Goal: Task Accomplishment & Management: Complete application form

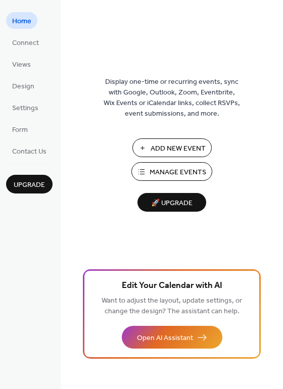
click at [175, 146] on span "Add New Event" at bounding box center [178, 148] width 55 height 11
click at [24, 44] on span "Connect" at bounding box center [25, 43] width 27 height 11
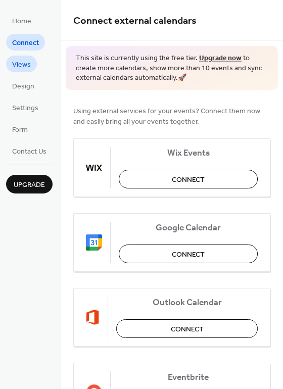
click at [28, 63] on span "Views" at bounding box center [21, 65] width 19 height 11
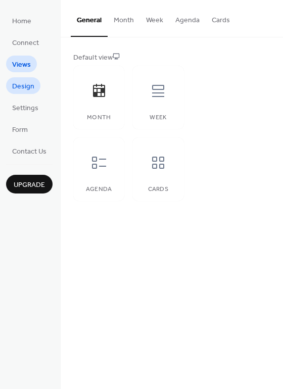
click at [17, 85] on span "Design" at bounding box center [23, 86] width 22 height 11
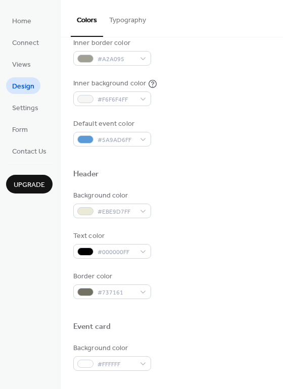
scroll to position [226, 0]
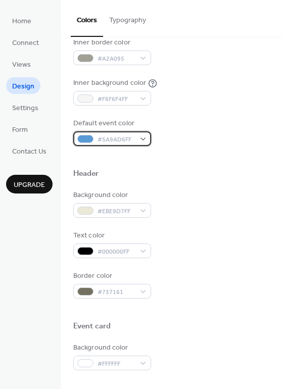
click at [140, 135] on div "#5A9AD6FF" at bounding box center [112, 138] width 78 height 15
click at [224, 96] on div "Inner background color #F6F6F4FF" at bounding box center [171, 92] width 197 height 28
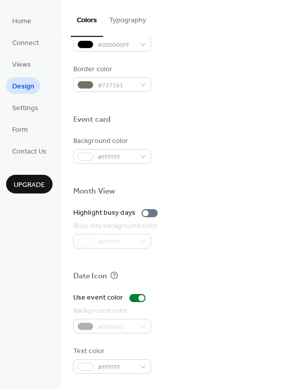
scroll to position [0, 0]
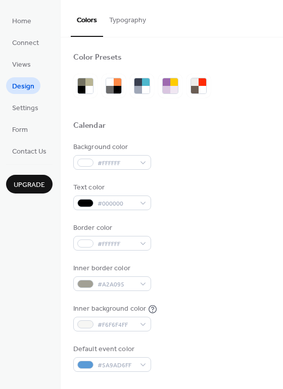
click at [141, 24] on button "Typography" at bounding box center [127, 18] width 49 height 36
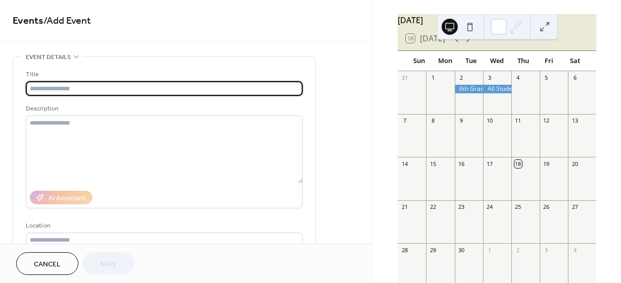
scroll to position [48, 0]
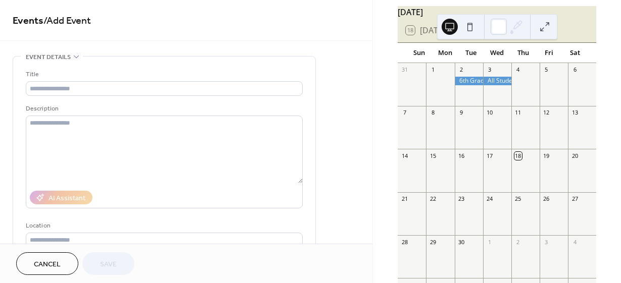
click at [491, 203] on div "24" at bounding box center [490, 199] width 8 height 8
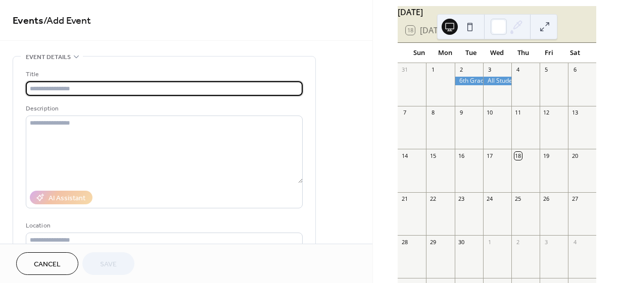
click at [233, 95] on input "text" at bounding box center [164, 88] width 277 height 15
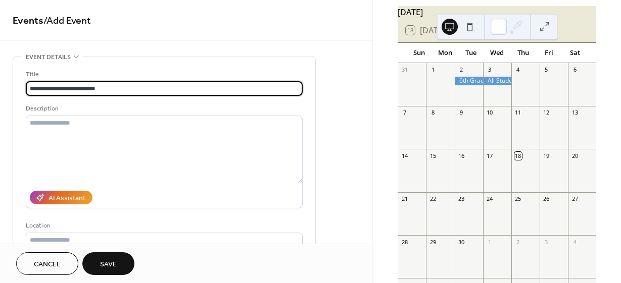
click at [44, 90] on input "**********" at bounding box center [164, 88] width 277 height 15
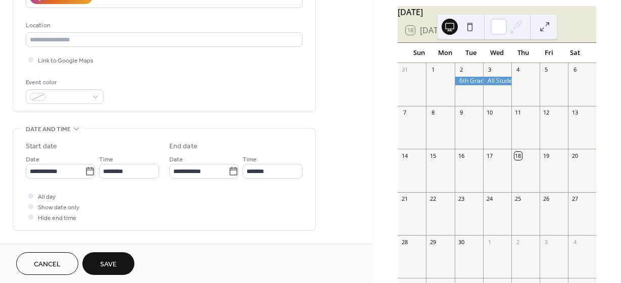
scroll to position [203, 0]
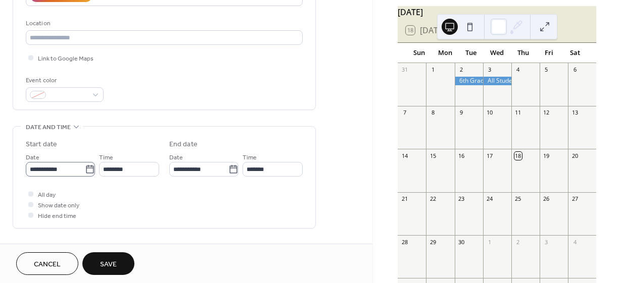
type input "**********"
click at [79, 171] on input "**********" at bounding box center [55, 169] width 59 height 15
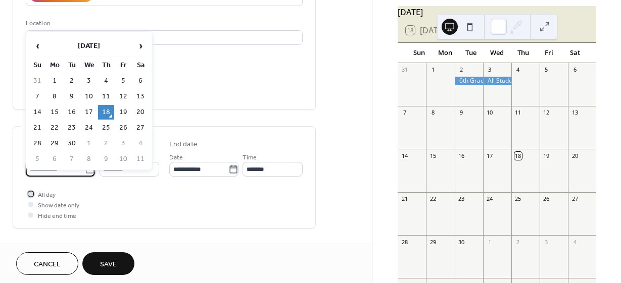
click at [38, 195] on span "All day" at bounding box center [47, 195] width 18 height 11
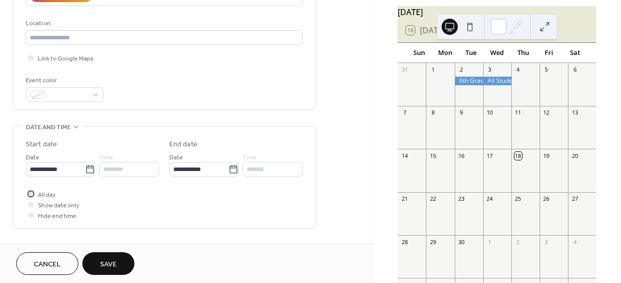
click at [38, 195] on span "All day" at bounding box center [47, 195] width 18 height 11
click at [88, 170] on icon at bounding box center [90, 170] width 10 height 10
click at [85, 170] on input "**********" at bounding box center [55, 169] width 59 height 15
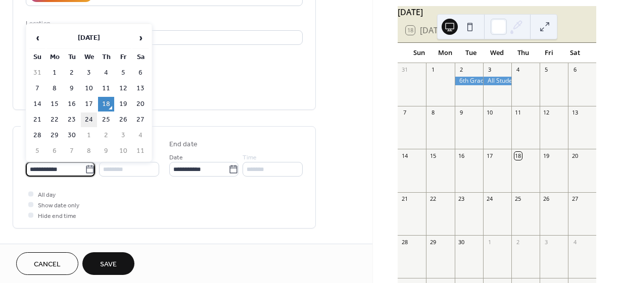
click at [87, 119] on td "24" at bounding box center [89, 120] width 16 height 15
type input "**********"
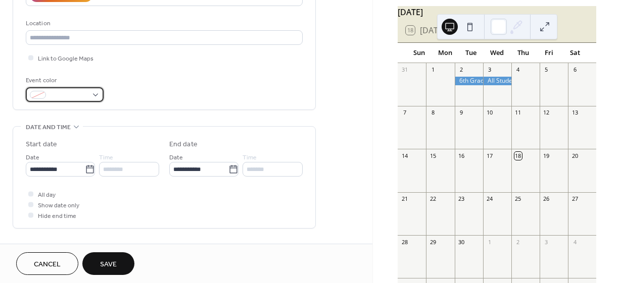
click at [70, 92] on span at bounding box center [68, 95] width 37 height 11
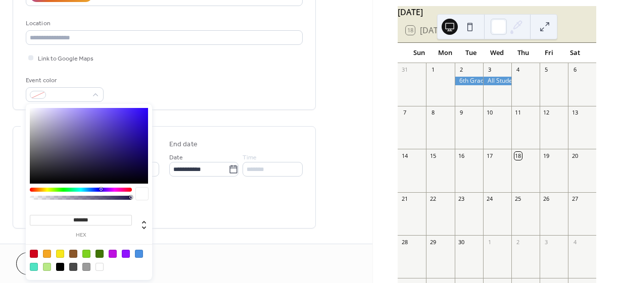
type input "*******"
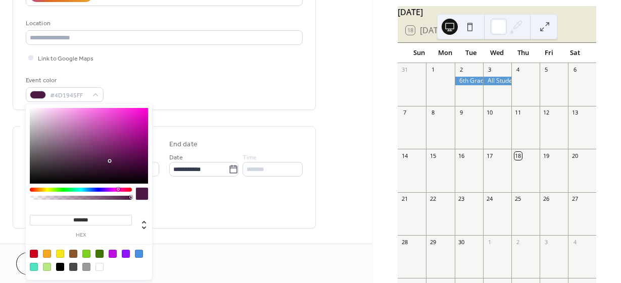
click at [117, 190] on div at bounding box center [81, 190] width 102 height 4
click at [220, 254] on div "Cancel Save" at bounding box center [186, 264] width 340 height 23
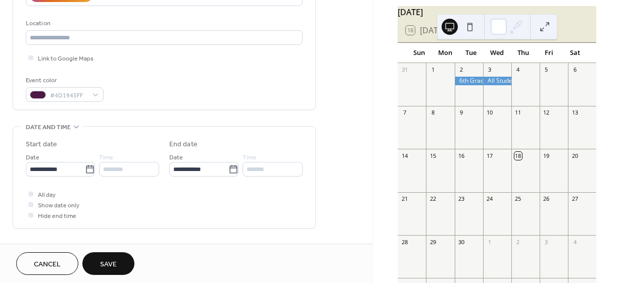
click at [94, 265] on button "Save" at bounding box center [108, 264] width 52 height 23
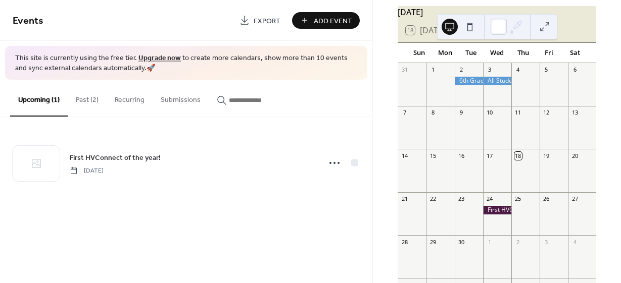
click at [131, 104] on button "Recurring" at bounding box center [130, 98] width 46 height 36
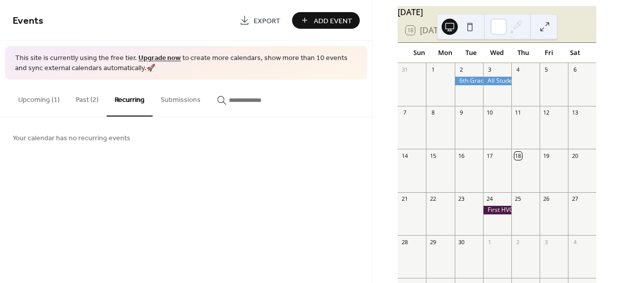
click at [341, 17] on span "Add Event" at bounding box center [333, 21] width 38 height 11
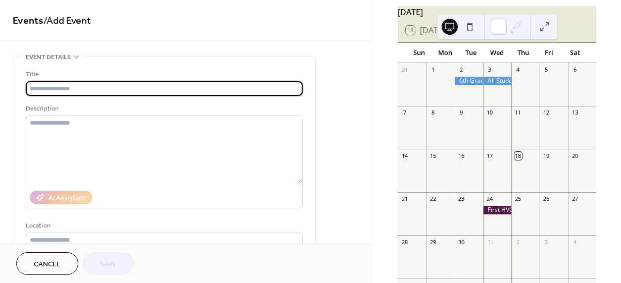
click at [64, 60] on span "Event details" at bounding box center [48, 57] width 45 height 11
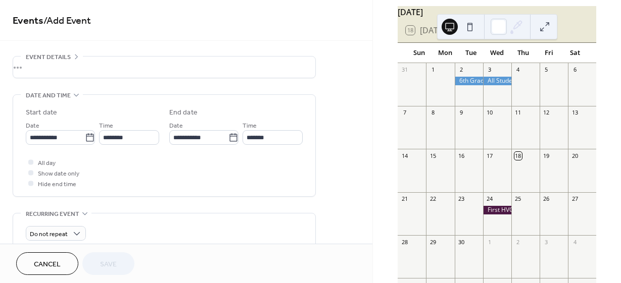
click at [64, 60] on div "•••" at bounding box center [164, 67] width 302 height 21
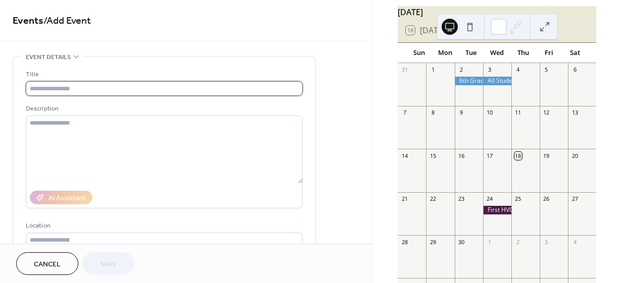
click at [64, 90] on input "text" at bounding box center [164, 88] width 277 height 15
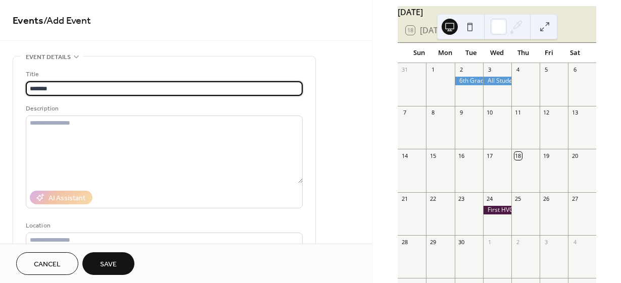
scroll to position [1, 0]
click at [30, 87] on input "*******" at bounding box center [164, 88] width 277 height 15
type input "*********"
click at [99, 106] on div "Description" at bounding box center [163, 109] width 275 height 11
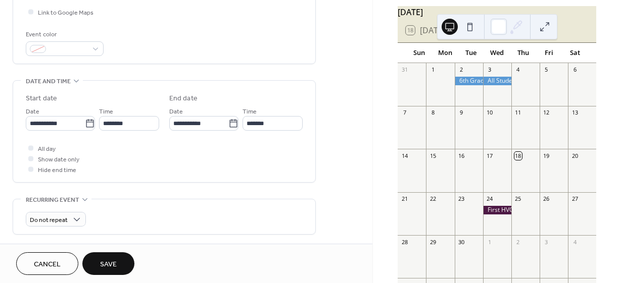
scroll to position [252, 0]
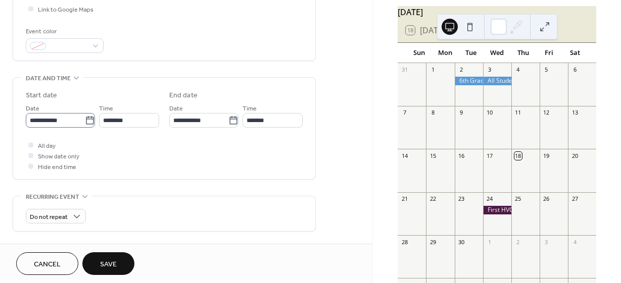
click at [90, 116] on icon at bounding box center [90, 121] width 10 height 10
click at [85, 116] on input "**********" at bounding box center [55, 120] width 59 height 15
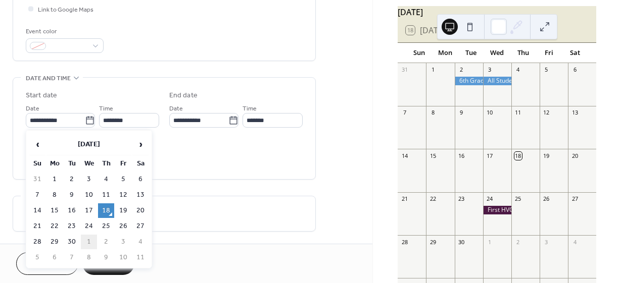
click at [85, 240] on td "1" at bounding box center [89, 242] width 16 height 15
type input "**********"
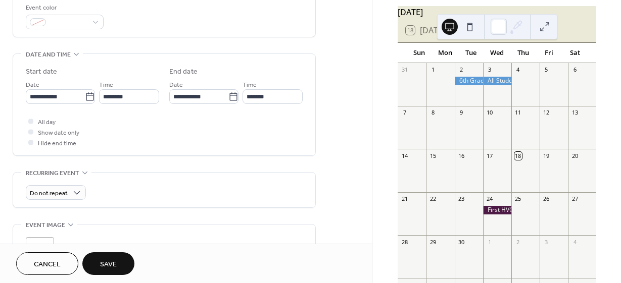
scroll to position [277, 0]
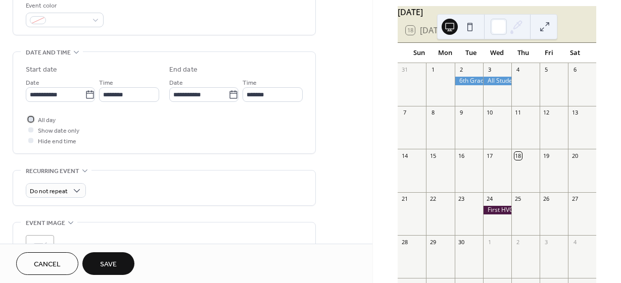
click at [34, 122] on div at bounding box center [31, 119] width 10 height 10
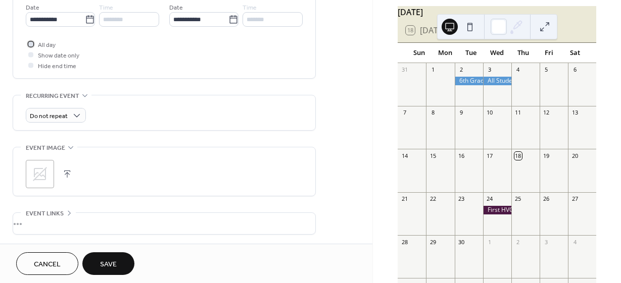
scroll to position [357, 0]
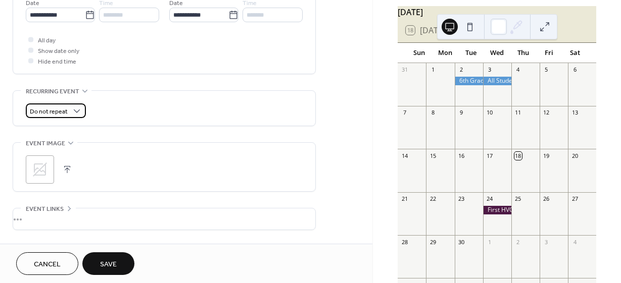
click at [61, 113] on span "Do not repeat" at bounding box center [49, 112] width 38 height 12
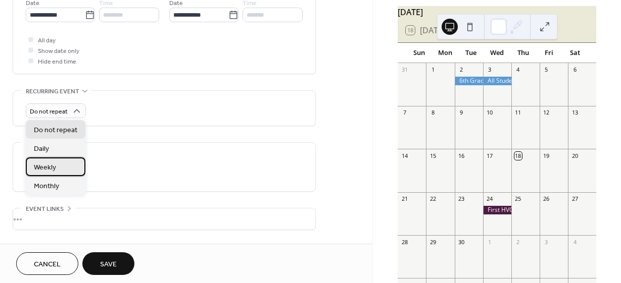
click at [67, 167] on div "Weekly" at bounding box center [56, 167] width 60 height 19
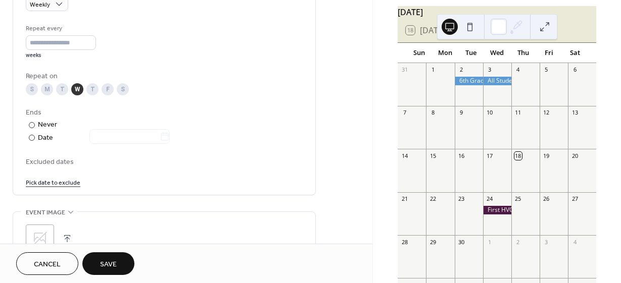
scroll to position [465, 0]
click at [39, 138] on div "Date" at bounding box center [104, 138] width 132 height 12
click at [170, 137] on icon at bounding box center [165, 136] width 10 height 10
click at [160, 137] on input "text" at bounding box center [124, 136] width 70 height 15
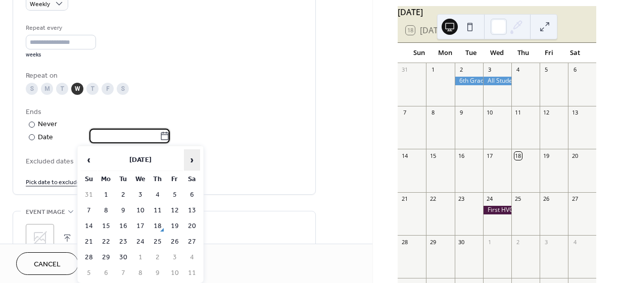
click at [189, 163] on span "›" at bounding box center [191, 160] width 15 height 20
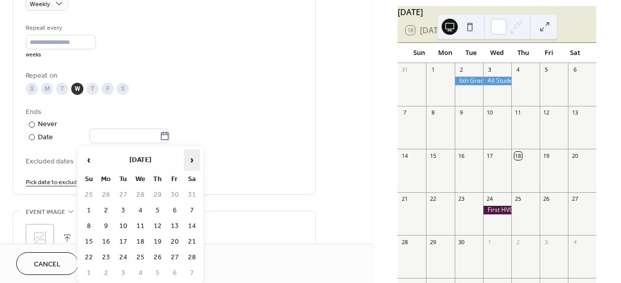
click at [189, 163] on span "›" at bounding box center [191, 160] width 15 height 20
click at [84, 162] on span "‹" at bounding box center [88, 160] width 15 height 20
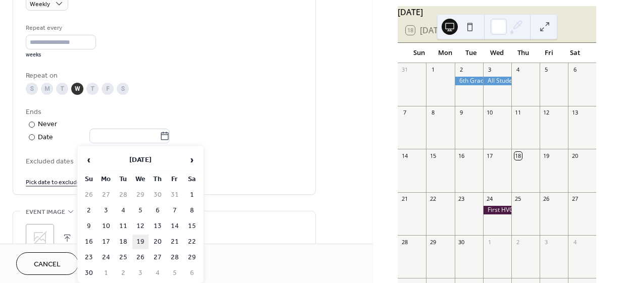
click at [140, 235] on td "19" at bounding box center [140, 242] width 16 height 15
type input "**********"
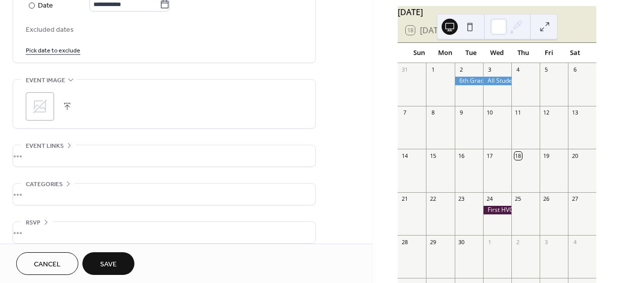
scroll to position [607, 0]
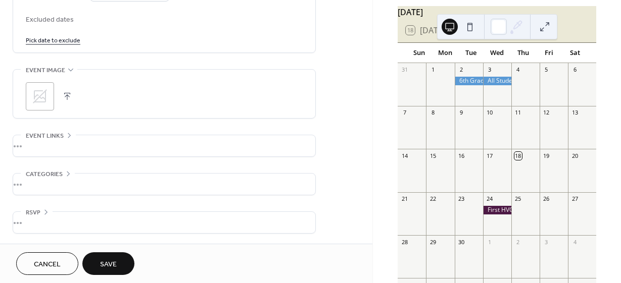
click at [111, 265] on span "Save" at bounding box center [108, 265] width 17 height 11
